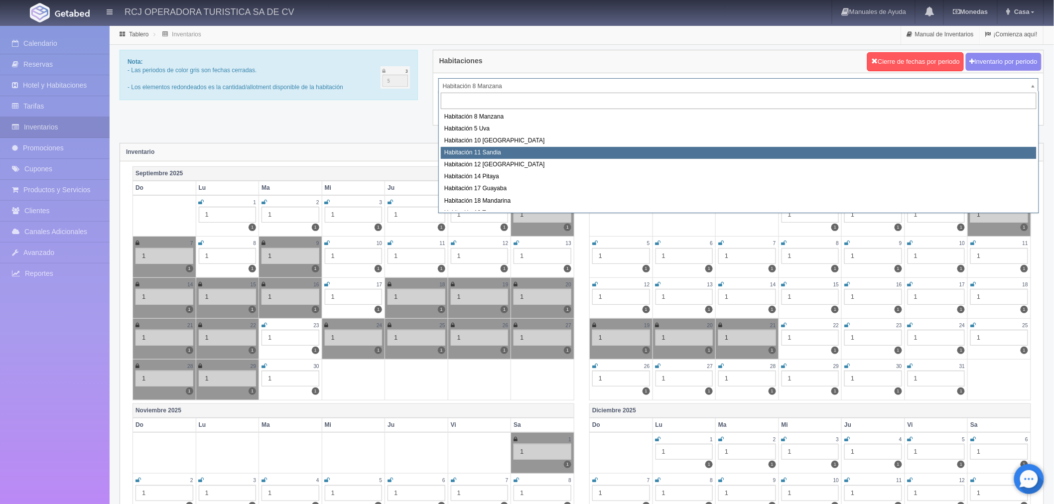
select select "1575"
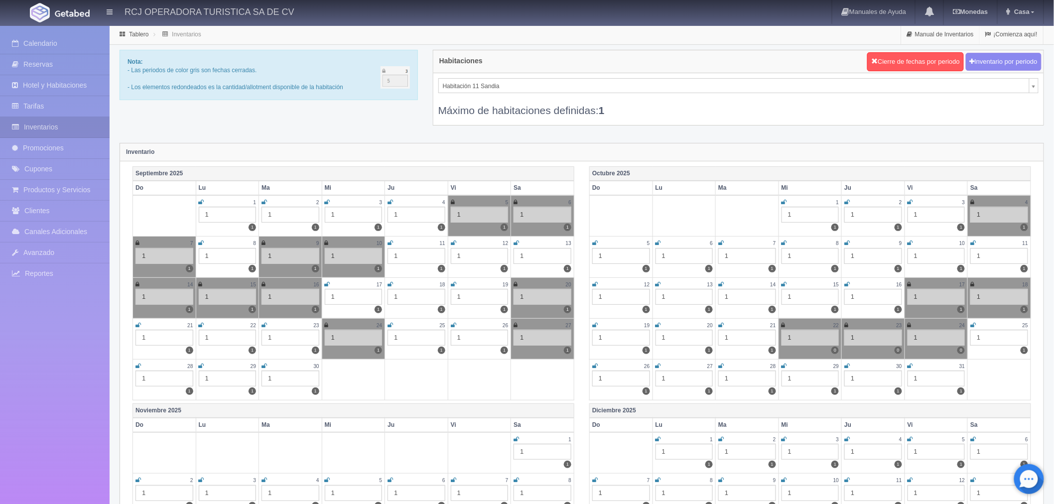
click at [526, 100] on div "Máximo de habitaciones definidas: 1" at bounding box center [738, 105] width 600 height 24
click at [526, 93] on div "Máximo de habitaciones definidas: 1" at bounding box center [738, 105] width 600 height 24
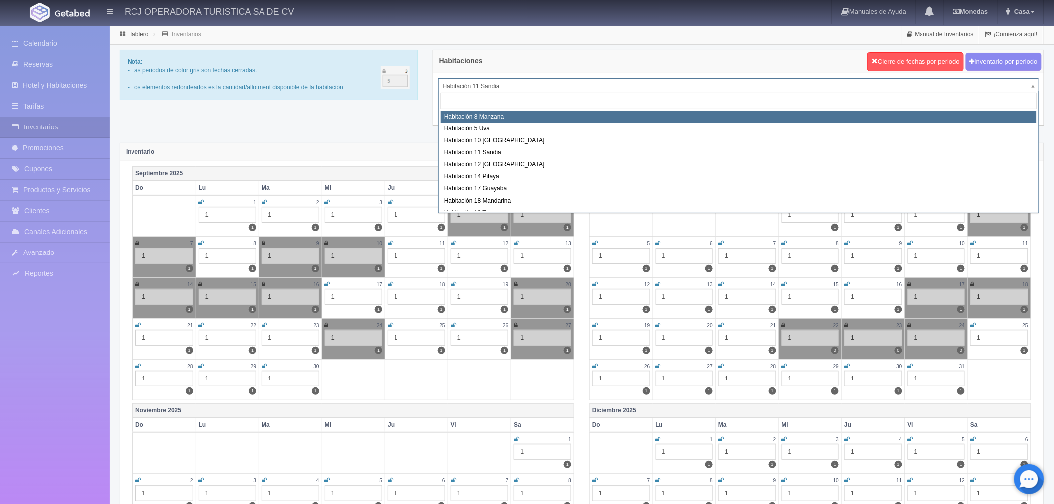
select select "1566"
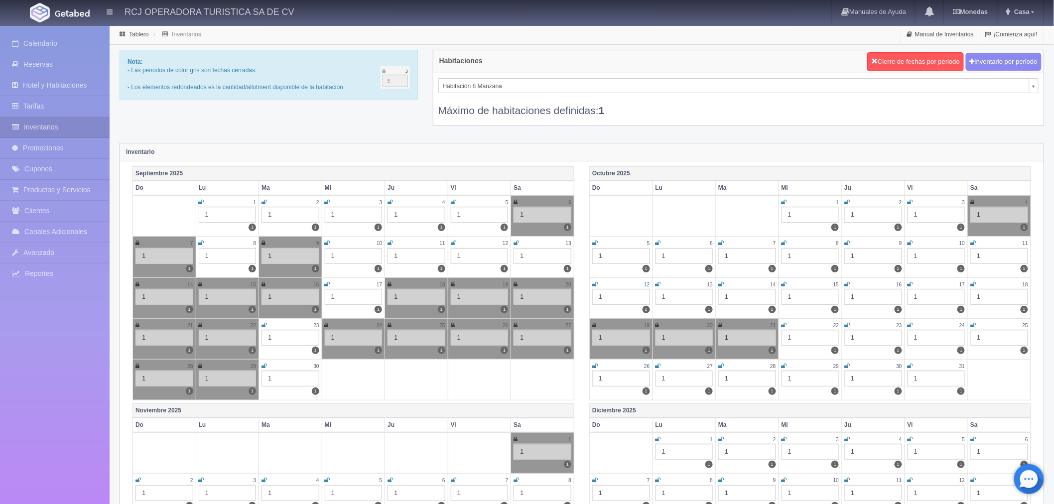
click at [264, 364] on icon at bounding box center [264, 366] width 5 height 6
click at [785, 202] on icon at bounding box center [784, 202] width 5 height 6
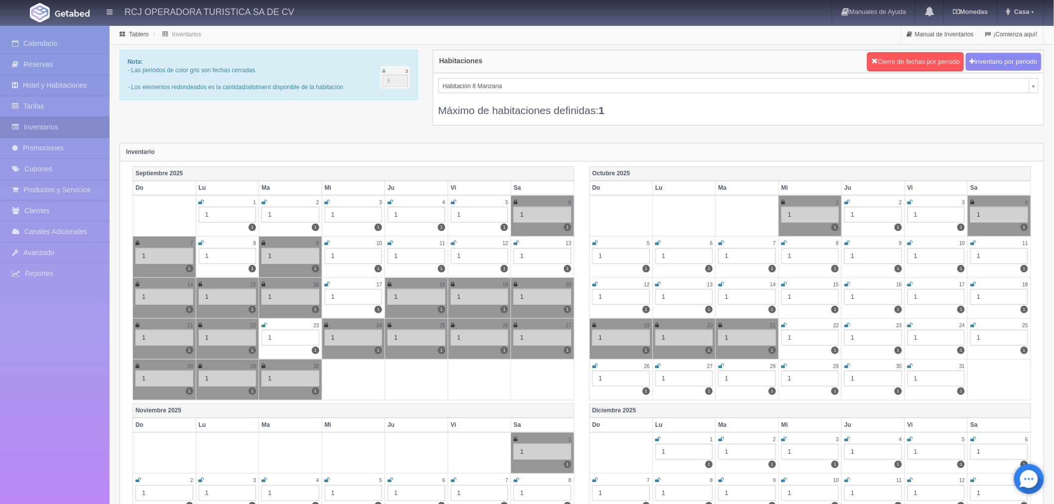
click at [848, 199] on icon at bounding box center [846, 202] width 5 height 6
click at [623, 77] on div "Habitación 8 Manzana Habitación 8 Manzana Habitación 5 Uva Habitación 10 Lima H…" at bounding box center [738, 99] width 610 height 52
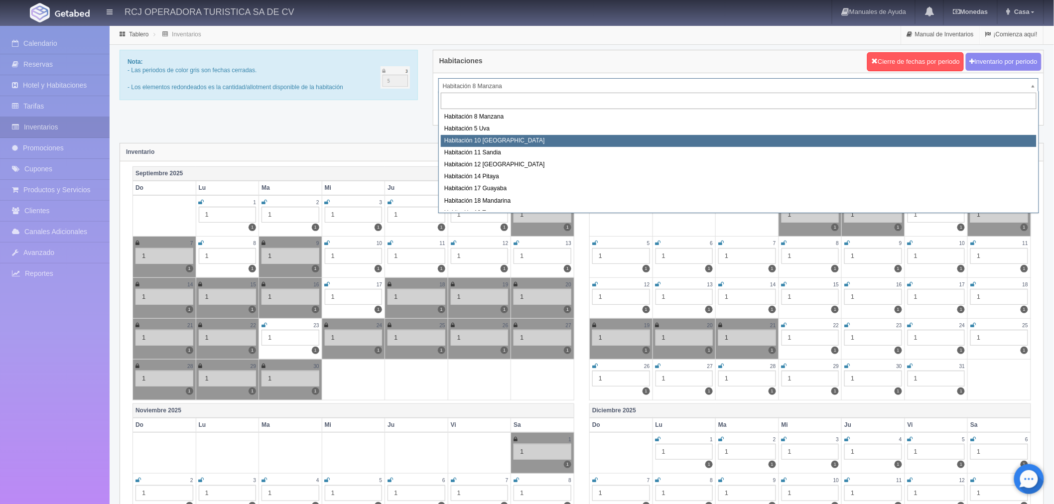
select select "1574"
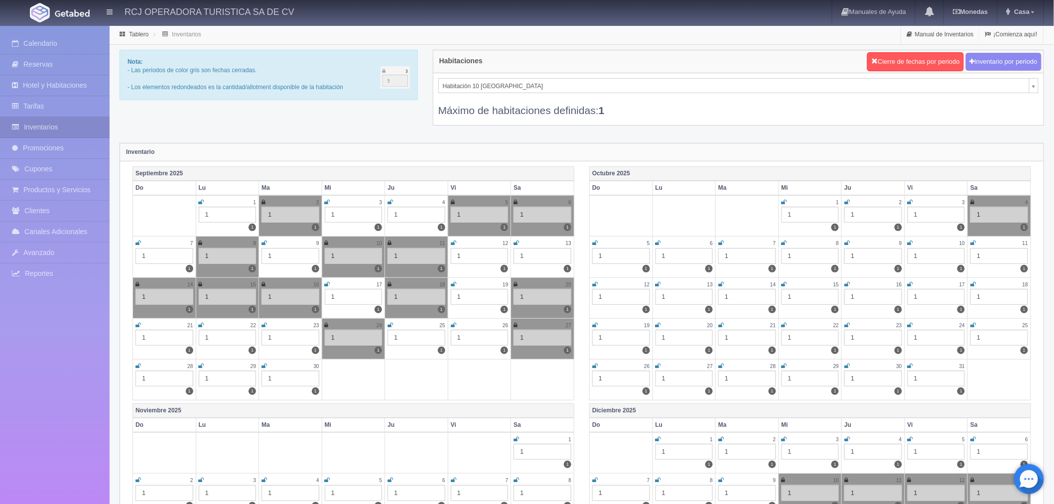
click at [266, 363] on icon at bounding box center [264, 366] width 5 height 6
click at [559, 93] on div "Máximo de habitaciones definidas: 1" at bounding box center [738, 105] width 600 height 24
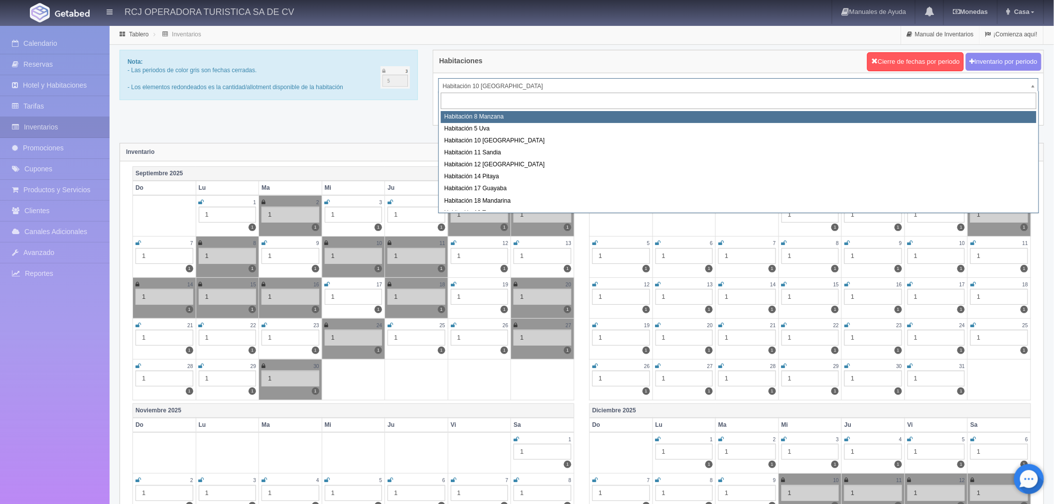
select select "1566"
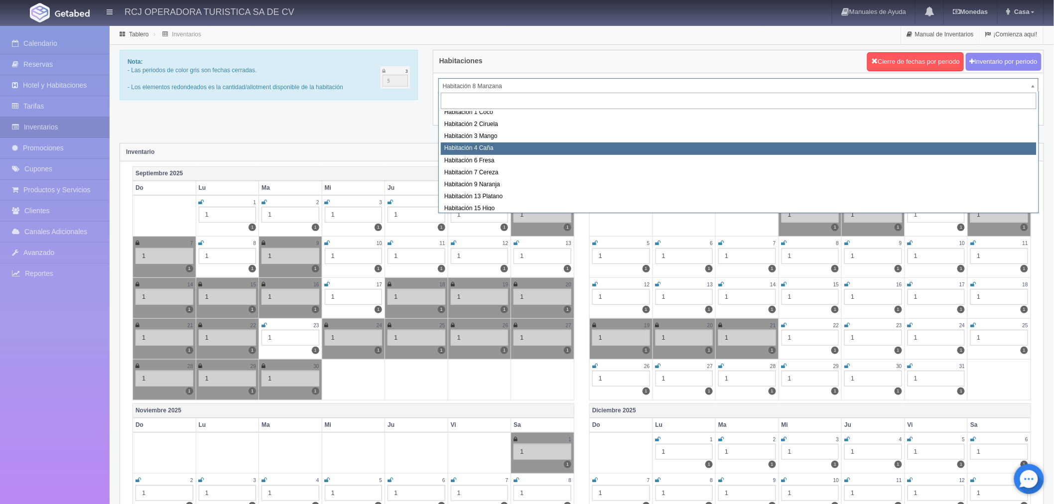
scroll to position [128, 0]
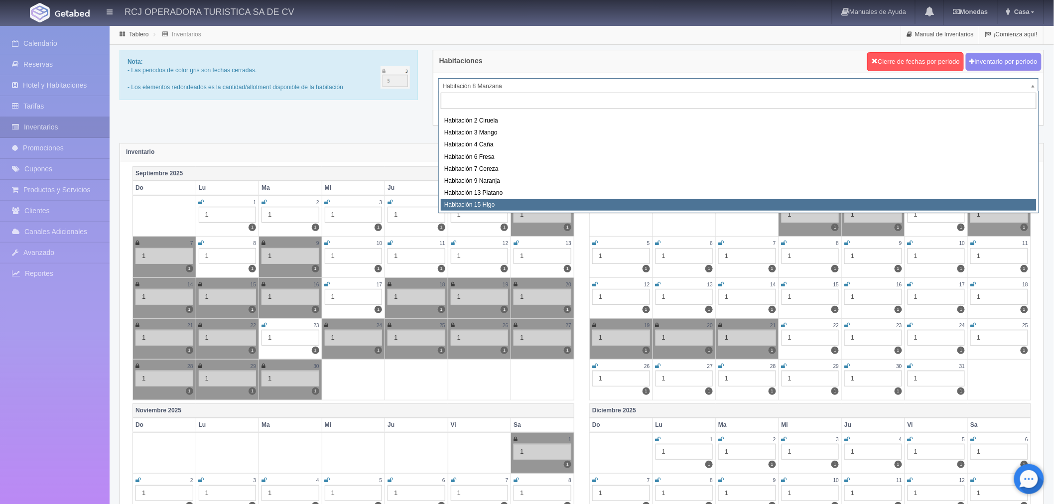
select select "1614"
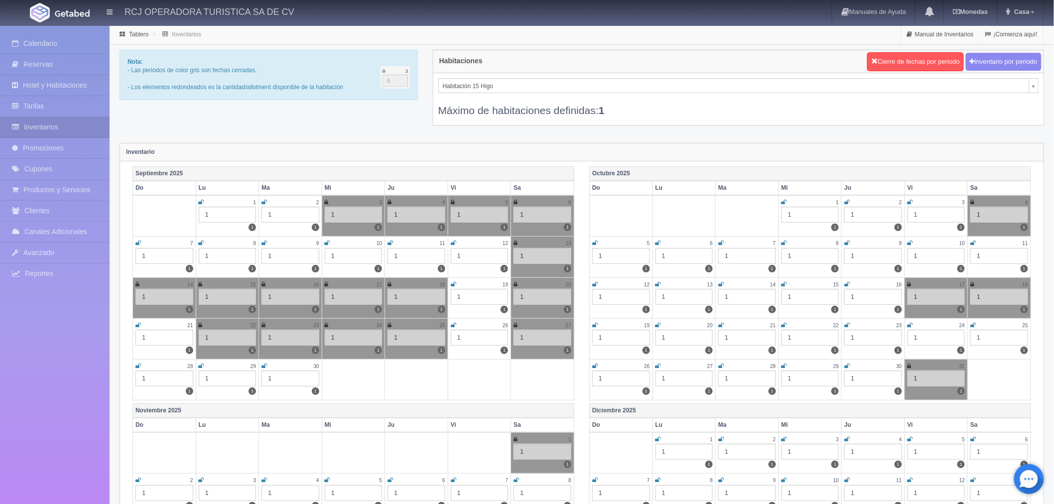
click at [783, 201] on icon at bounding box center [784, 202] width 5 height 6
click at [849, 201] on icon at bounding box center [846, 202] width 5 height 6
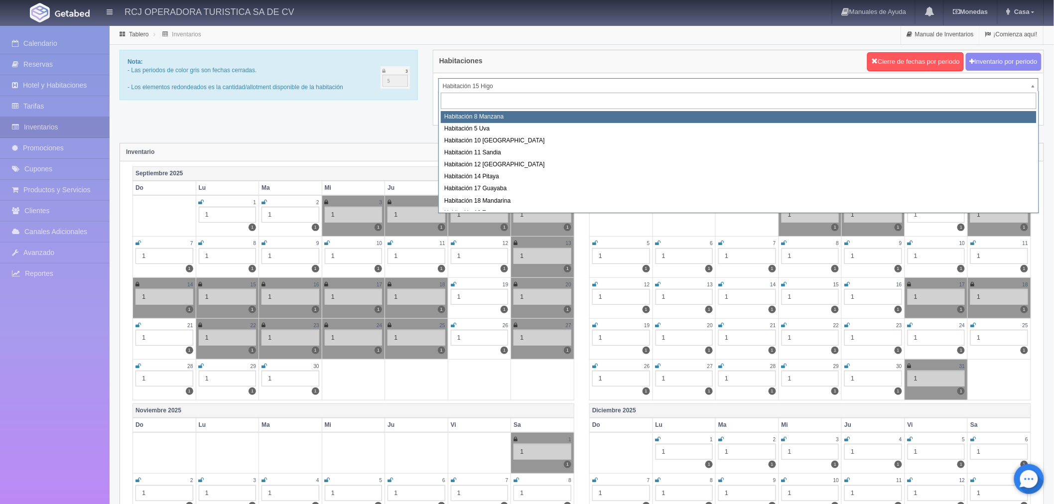
select select "1566"
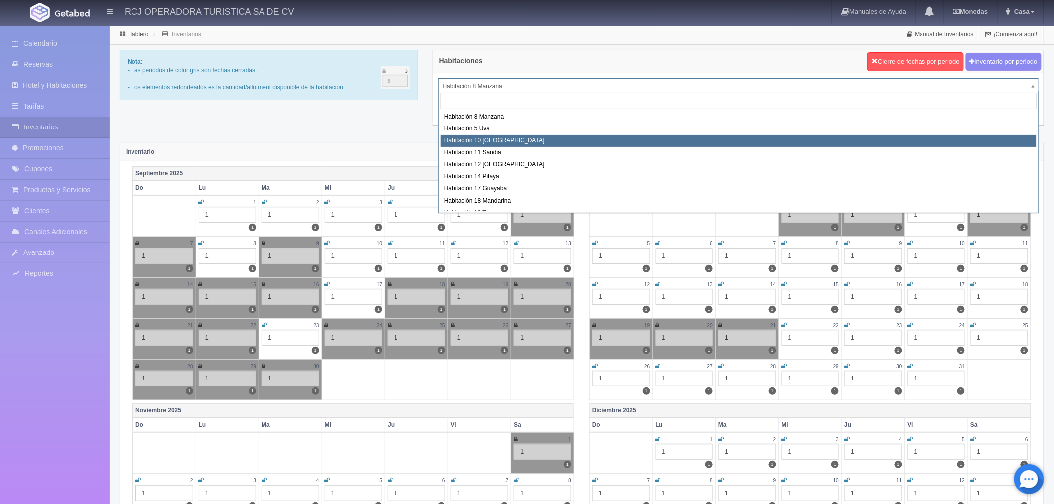
select select "1574"
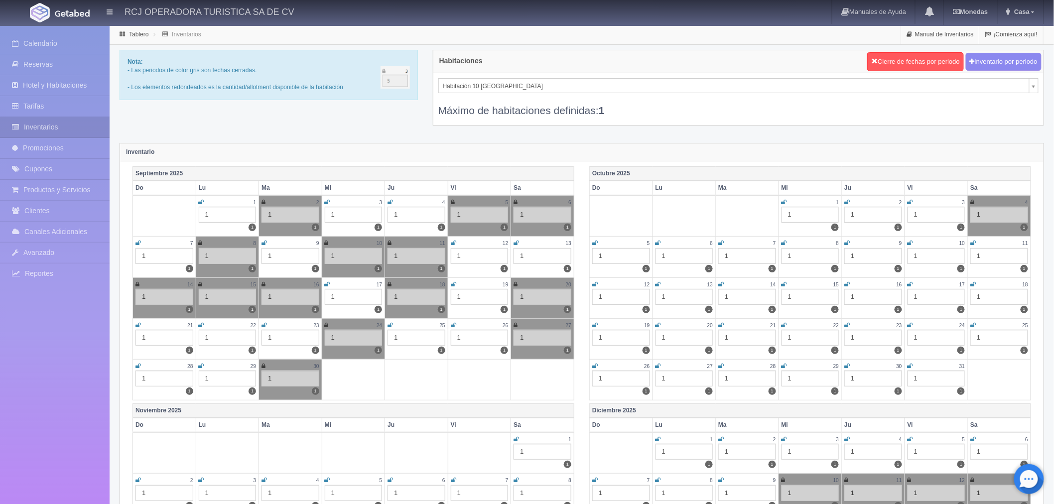
click at [846, 202] on icon at bounding box center [846, 202] width 5 height 6
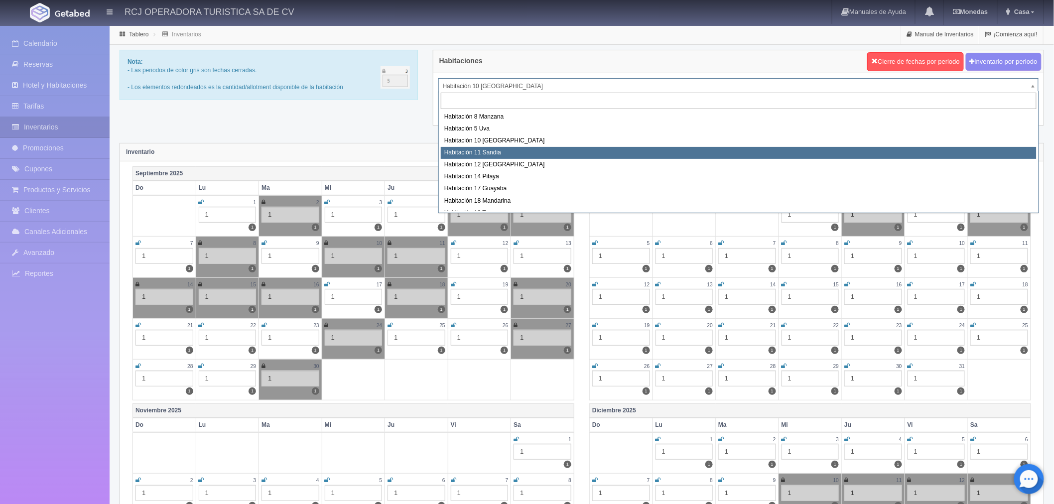
select select "1575"
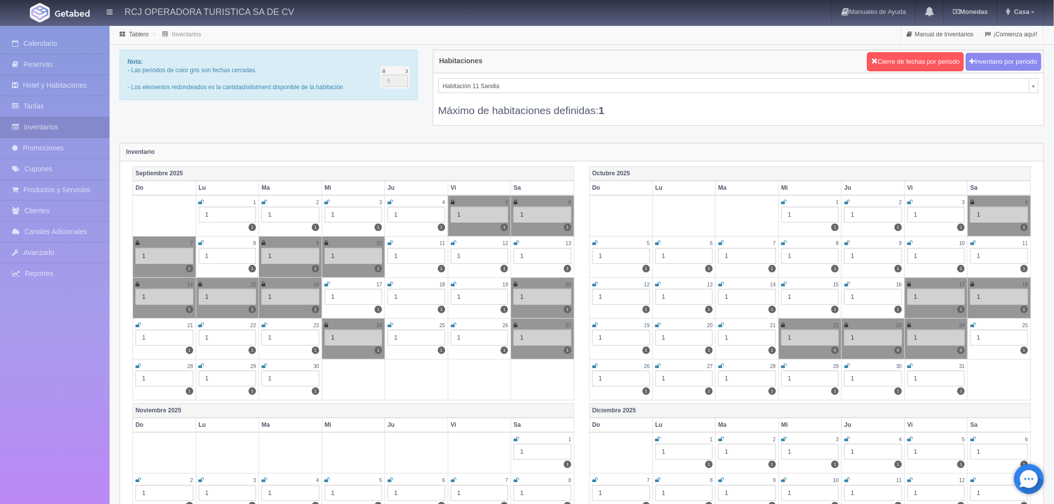
click at [907, 204] on td "3 1 1" at bounding box center [936, 215] width 63 height 41
click at [909, 200] on icon at bounding box center [910, 202] width 5 height 6
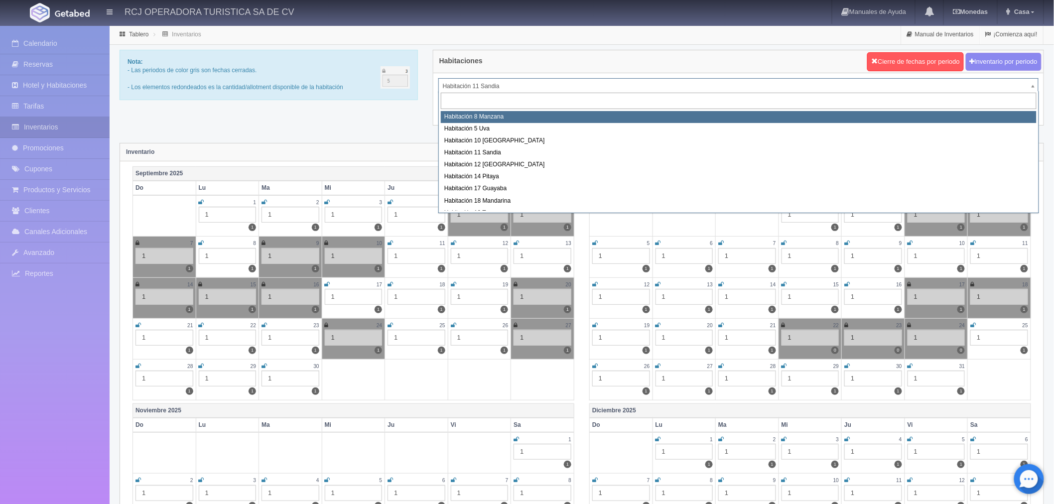
select select "1566"
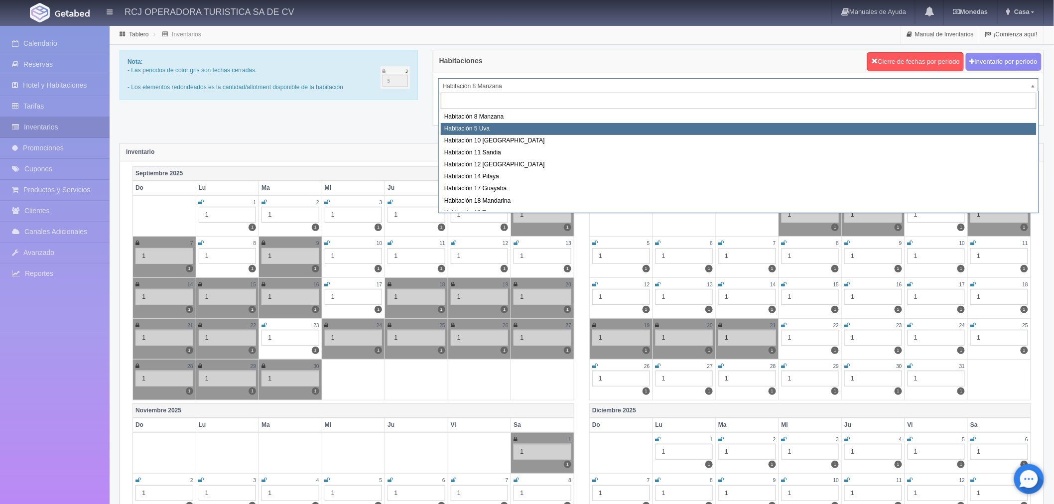
select select "1573"
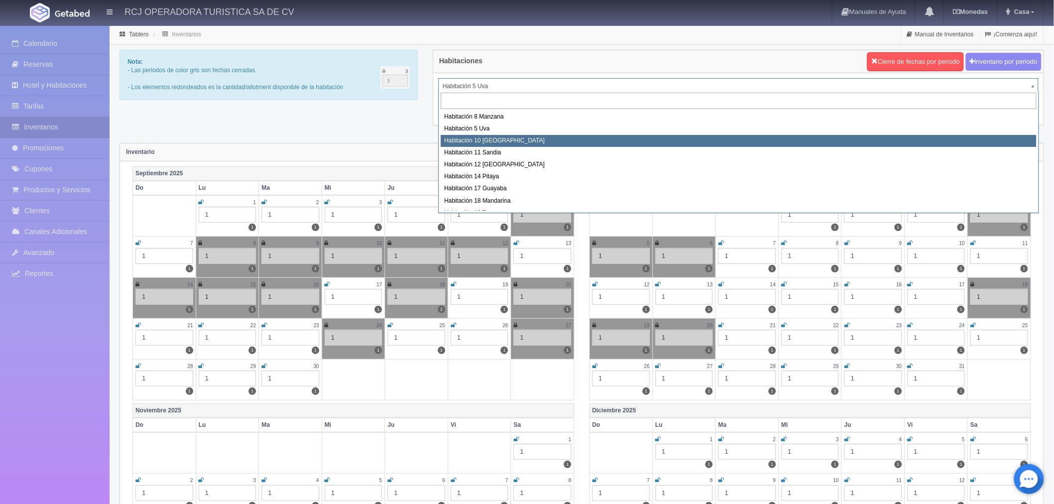
select select "1574"
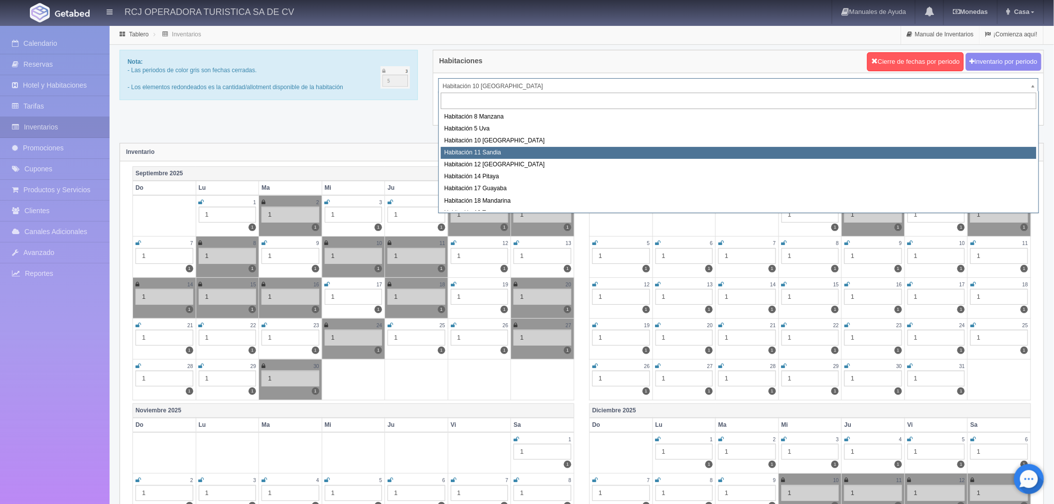
select select "1575"
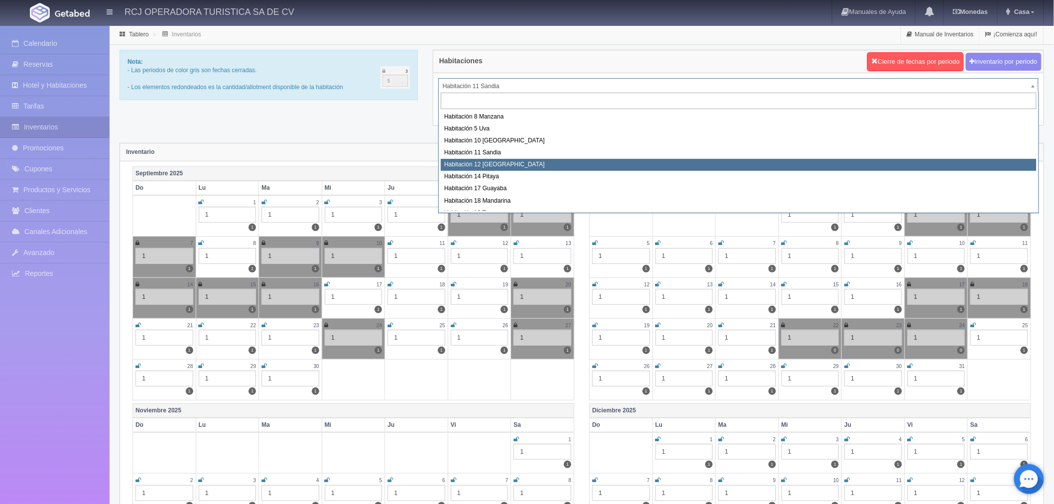
select select "1576"
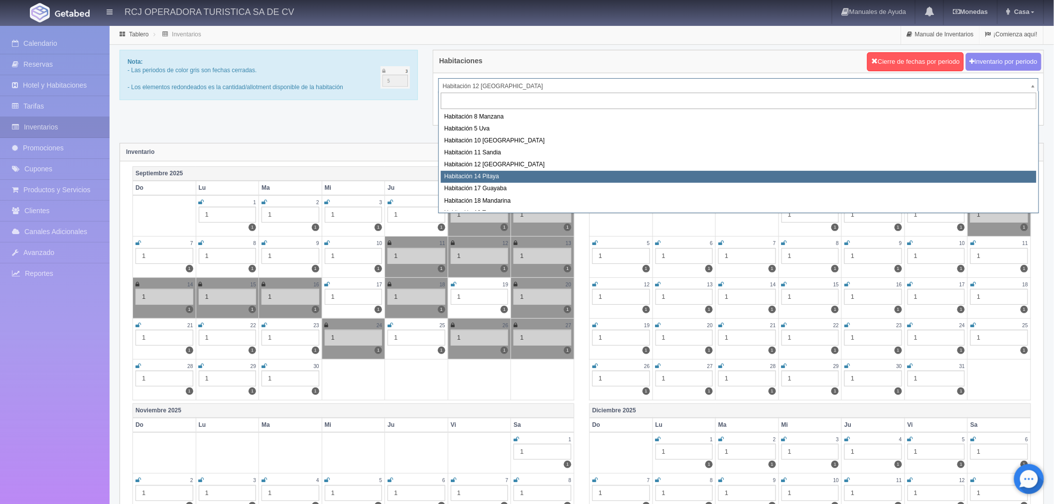
select select "1577"
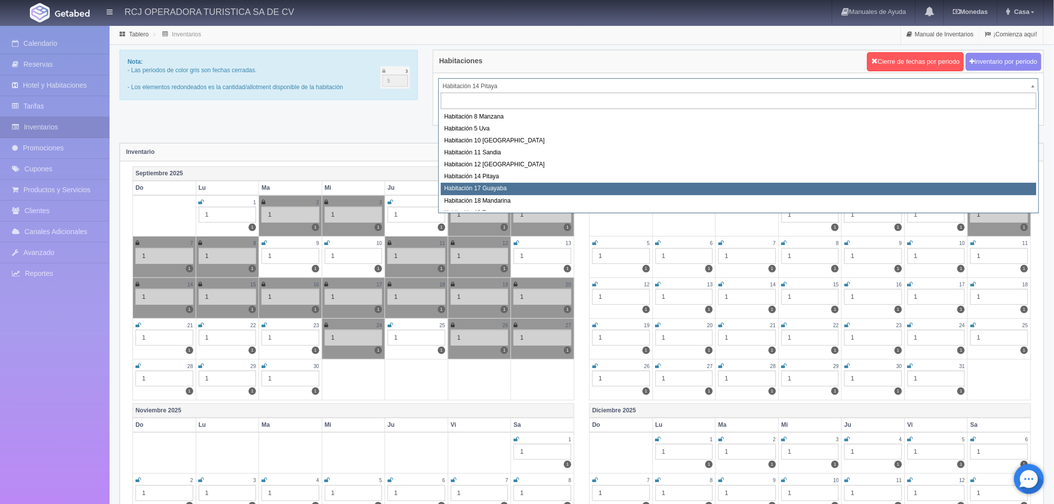
select select "1578"
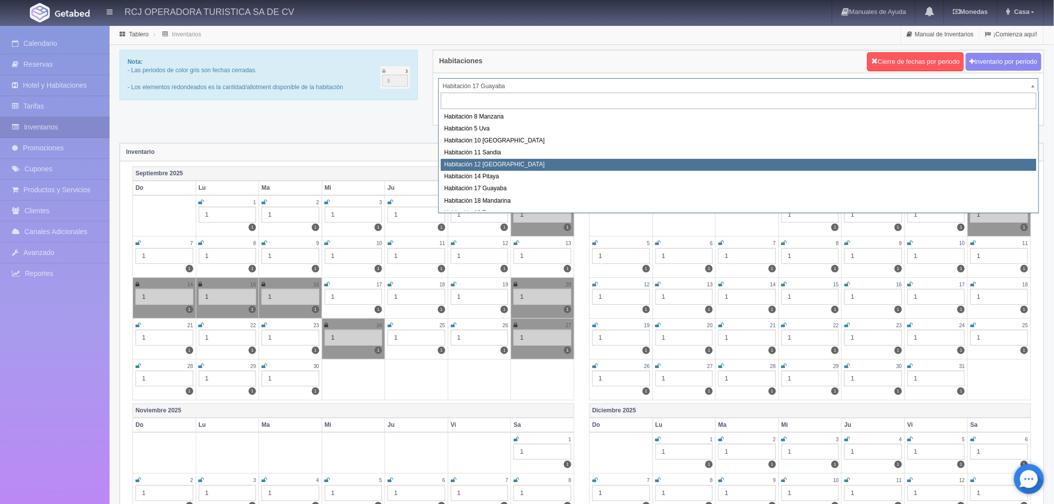
scroll to position [4, 0]
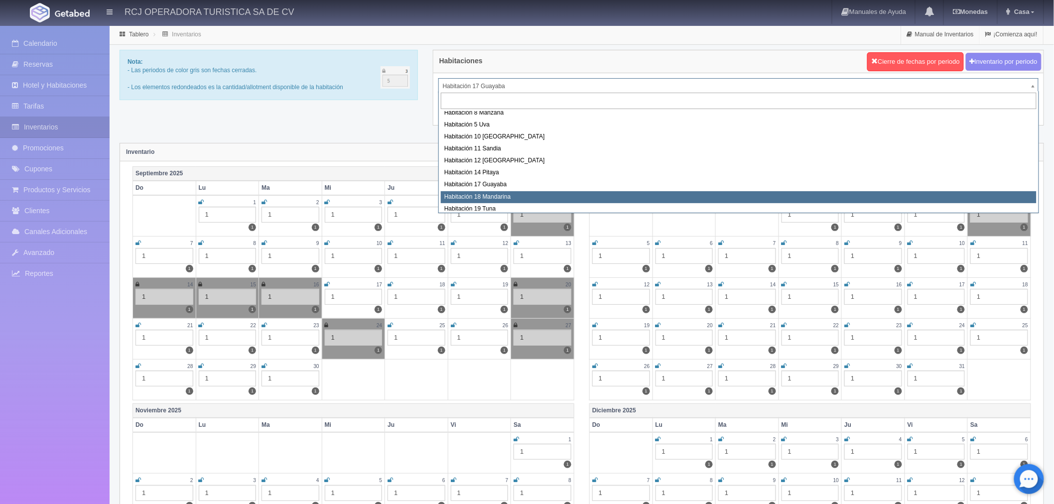
select select "1579"
